Goal: Register for event/course

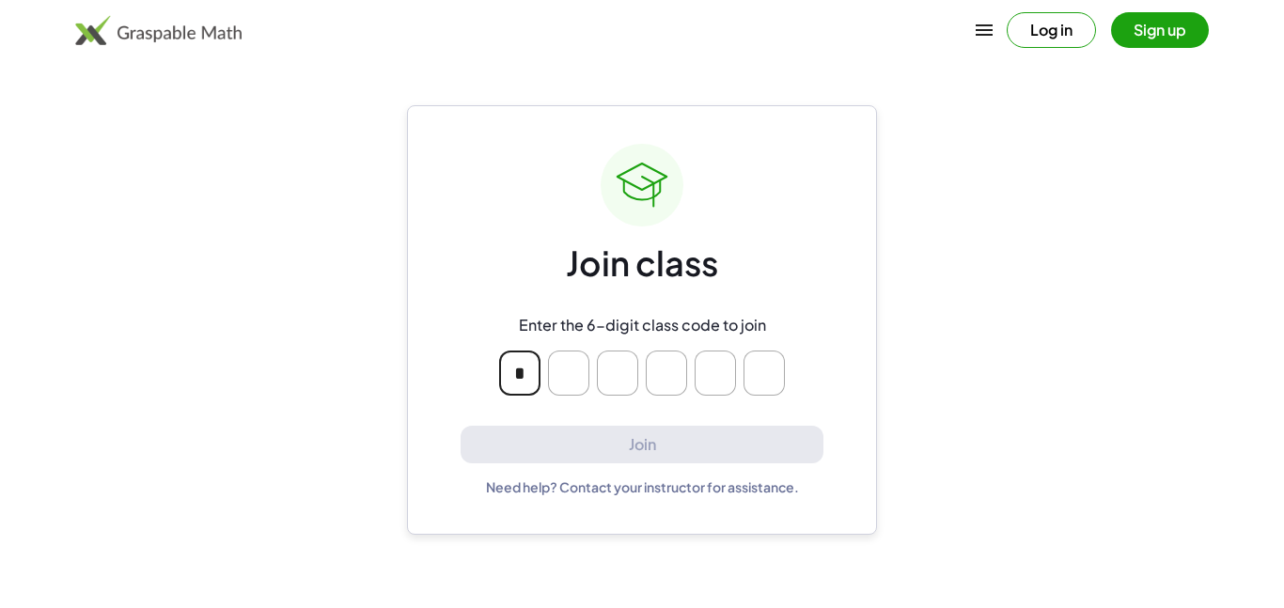
type input "*"
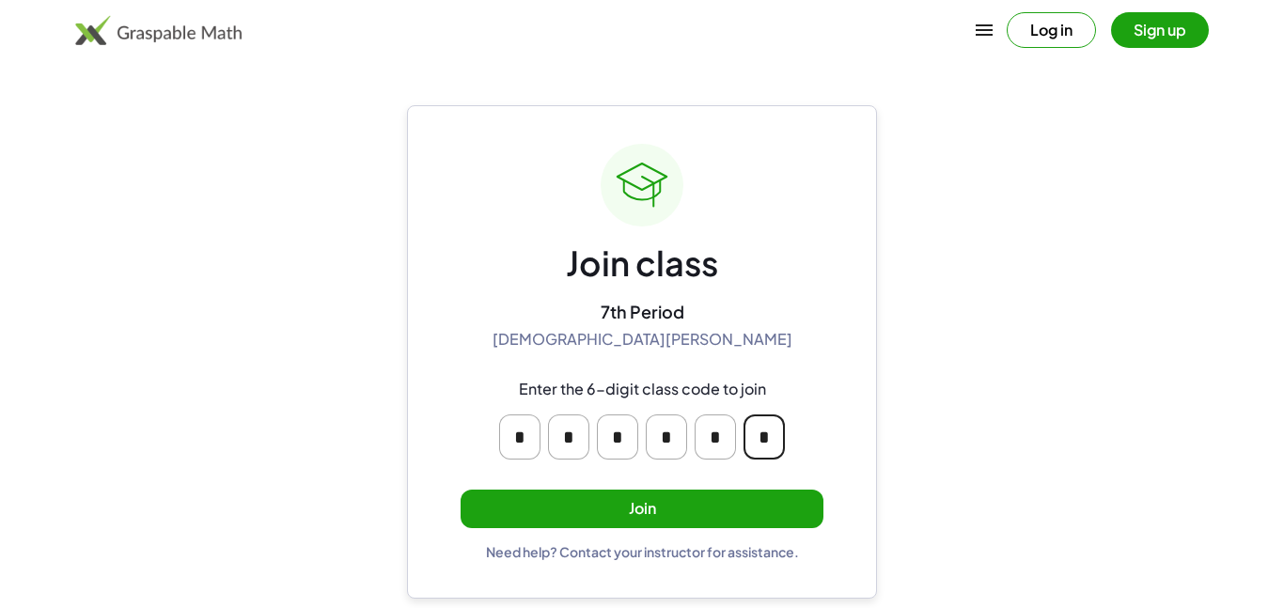
type input "*"
click at [772, 510] on button "Join" at bounding box center [641, 509] width 363 height 39
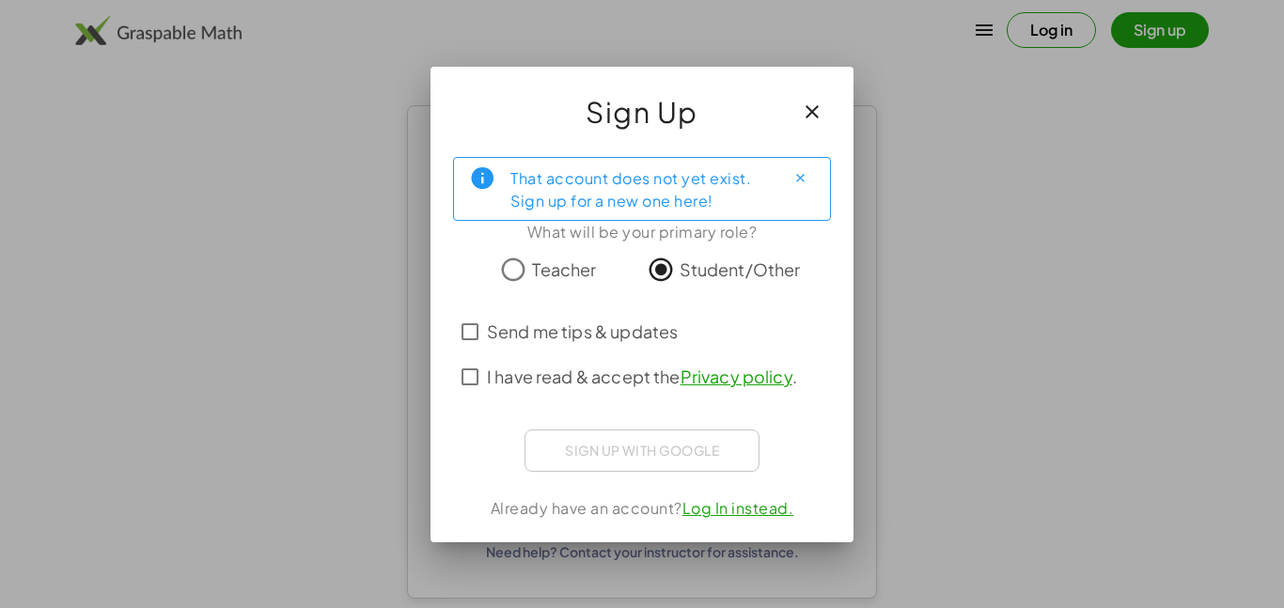
click at [626, 460] on div "Sign up with Google Sign in with Google Sign in with Google. Opens in new tab" at bounding box center [641, 450] width 235 height 42
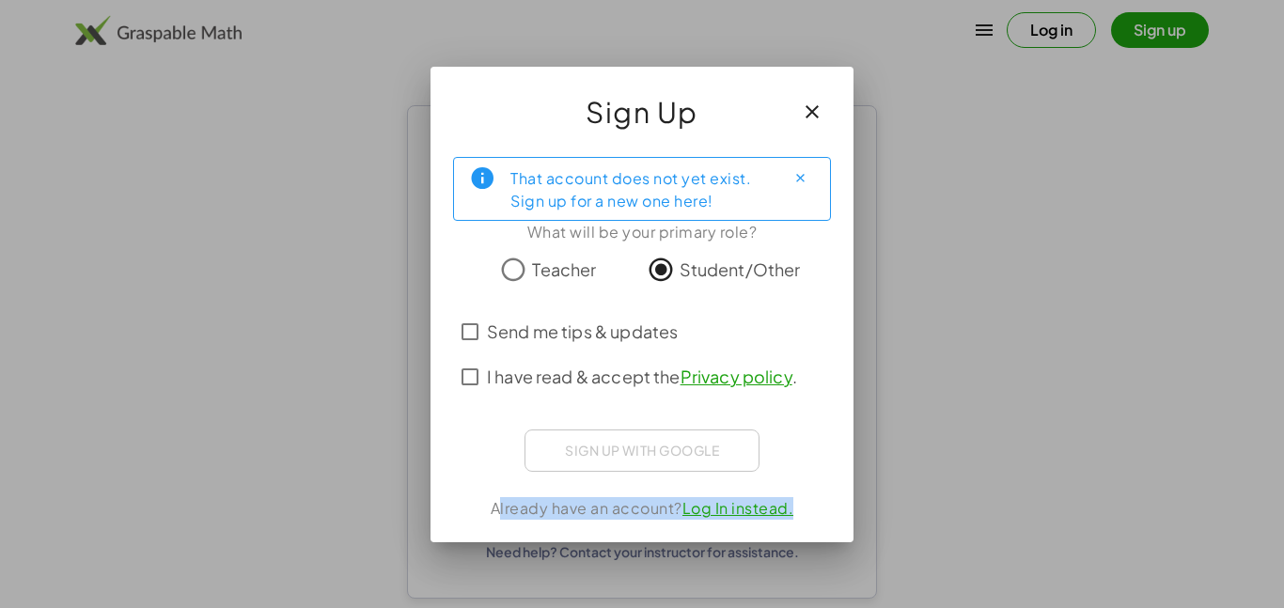
click at [626, 460] on div "Sign up with Google Sign in with Google Sign in with Google. Opens in new tab" at bounding box center [641, 450] width 235 height 42
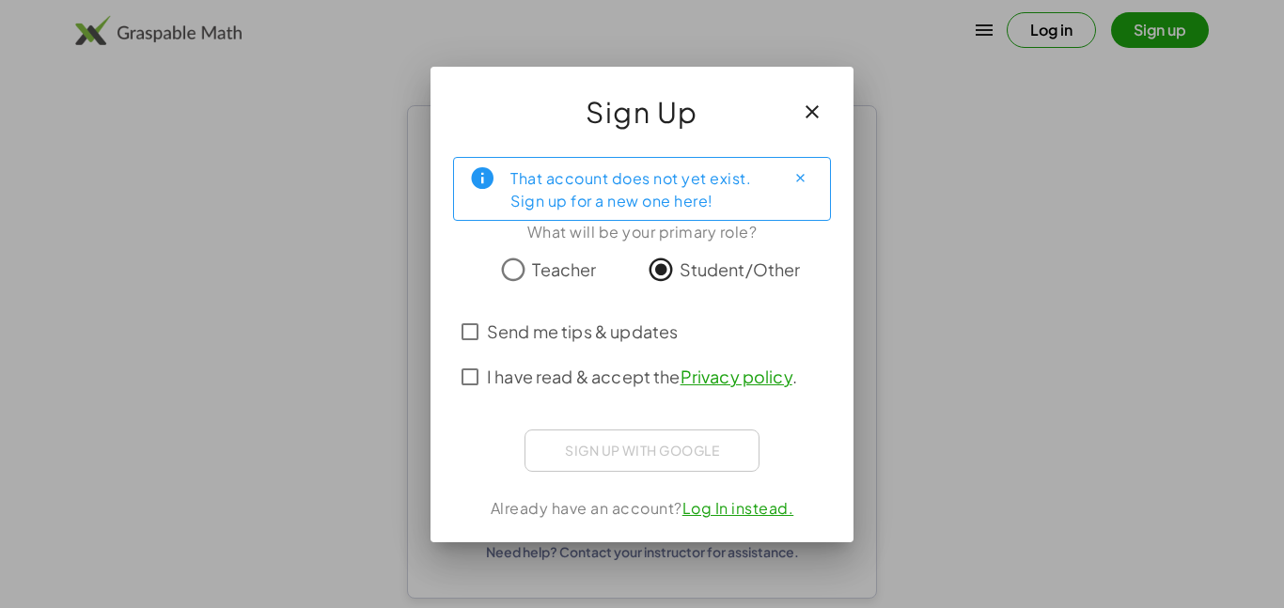
click at [623, 459] on div "Sign up with Google Sign in with Google Sign in with Google. Opens in new tab" at bounding box center [641, 450] width 235 height 42
click at [632, 471] on div "That account does not yet exist. Sign up for a new one here! What will be your …" at bounding box center [641, 342] width 423 height 400
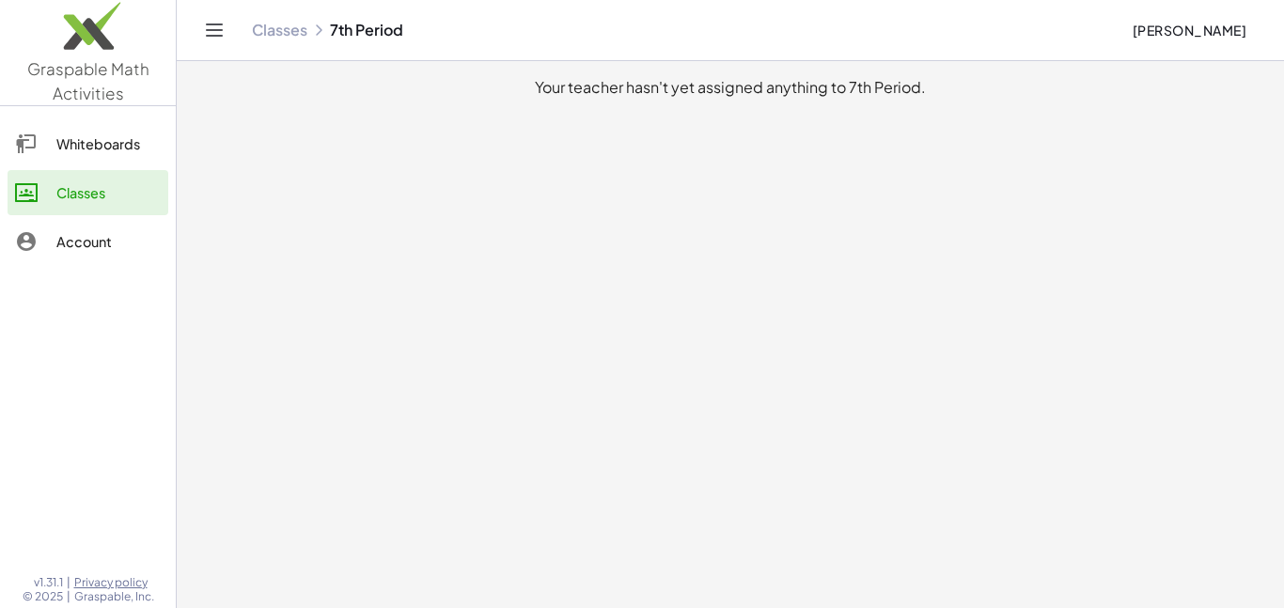
click at [912, 97] on div "Your teacher hasn't yet assigned anything to 7th Period." at bounding box center [730, 87] width 1077 height 23
